Goal: Task Accomplishment & Management: Complete application form

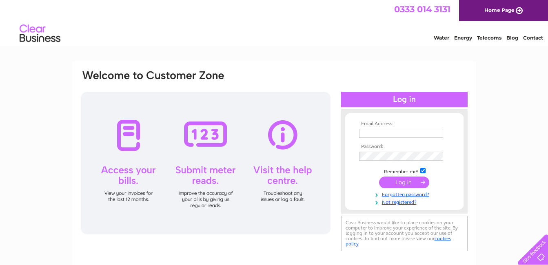
type input "bryanfairweather@yahoo.co.uk"
click at [407, 183] on input "submit" at bounding box center [404, 182] width 50 height 11
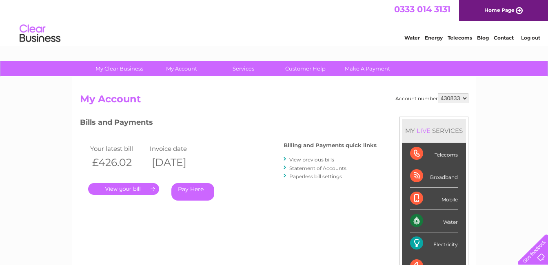
click at [416, 244] on div "Electricity" at bounding box center [434, 244] width 48 height 22
click at [295, 98] on h2 "My Account" at bounding box center [274, 102] width 389 height 16
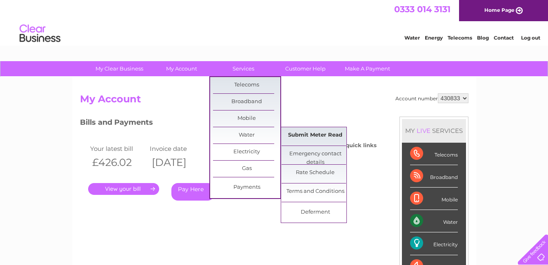
click at [302, 136] on link "Submit Meter Read" at bounding box center [315, 135] width 67 height 16
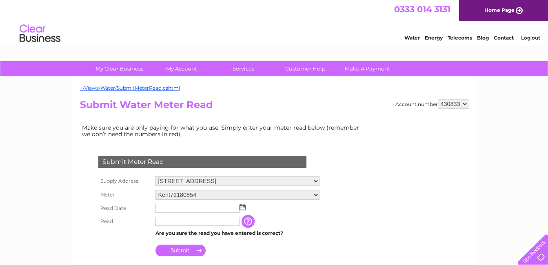
click at [183, 207] on input "text" at bounding box center [198, 208] width 84 height 9
click at [245, 208] on img at bounding box center [243, 207] width 6 height 7
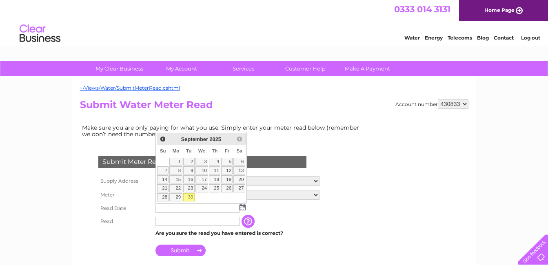
click at [191, 199] on link "30" at bounding box center [188, 198] width 11 height 8
type input "[DATE]"
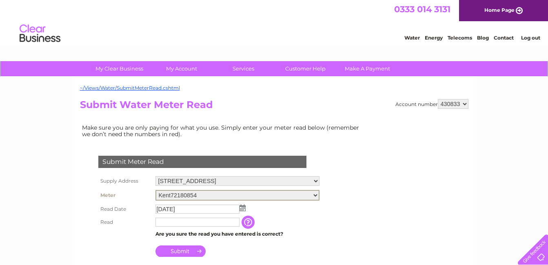
drag, startPoint x: 191, startPoint y: 199, endPoint x: 181, endPoint y: 224, distance: 26.7
click at [181, 224] on tbody "Supply Address [STREET_ADDRESS] Meter Kent72180854 Read Date [DATE] Read Submit" at bounding box center [208, 216] width 225 height 85
click at [181, 224] on input "text" at bounding box center [198, 222] width 85 height 10
type input "9"
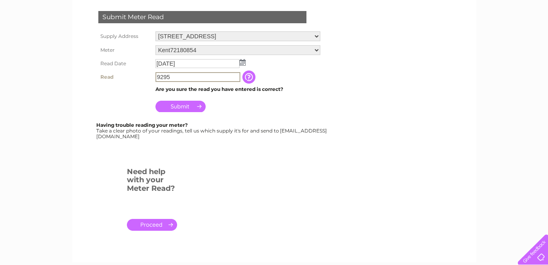
scroll to position [152, 0]
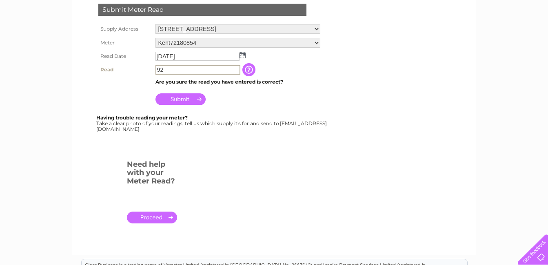
type input "9"
click at [316, 43] on select "Kent72180854" at bounding box center [238, 43] width 164 height 11
click at [249, 72] on input "button" at bounding box center [249, 69] width 15 height 13
